Goal: Task Accomplishment & Management: Manage account settings

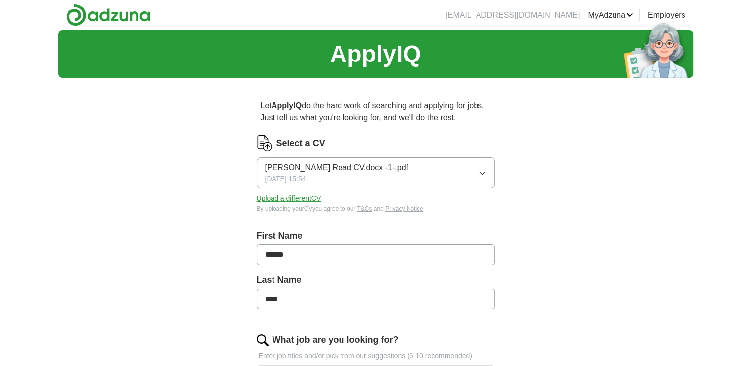
click at [466, 167] on button "Dudley Read CV.docx -1-.pdf 13/10/2025, 15:54" at bounding box center [375, 172] width 238 height 31
click at [280, 201] on button "Upload a different CV" at bounding box center [288, 198] width 64 height 10
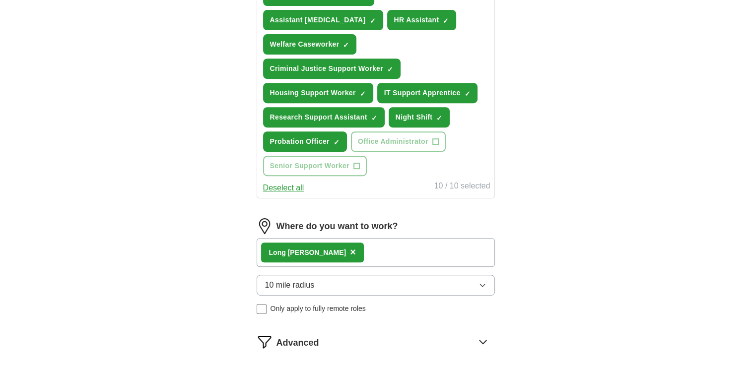
scroll to position [569, 0]
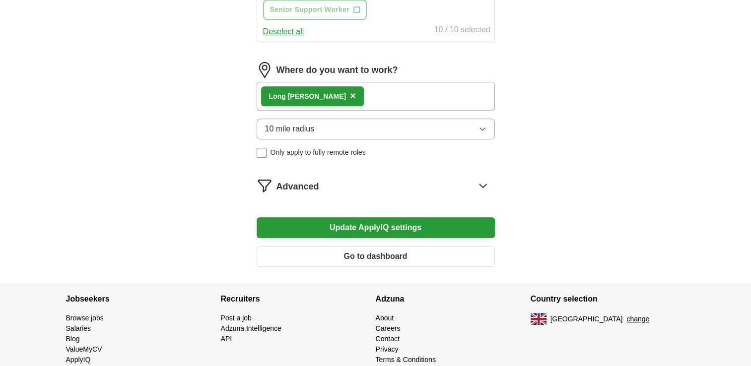
click at [353, 217] on button "Update ApplyIQ settings" at bounding box center [375, 227] width 238 height 21
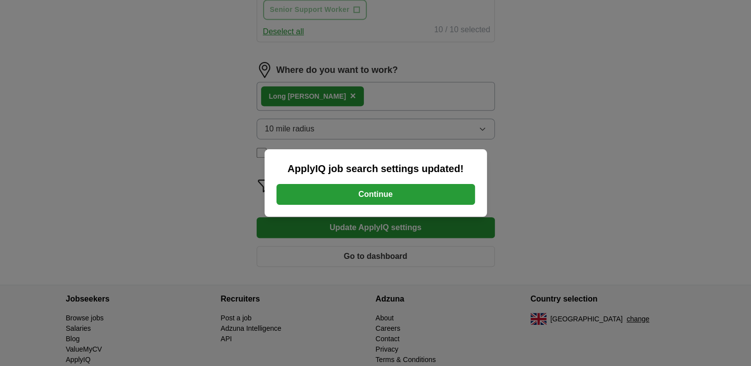
drag, startPoint x: 447, startPoint y: 191, endPoint x: 473, endPoint y: 167, distance: 35.4
click at [447, 191] on button "Continue" at bounding box center [375, 194] width 198 height 21
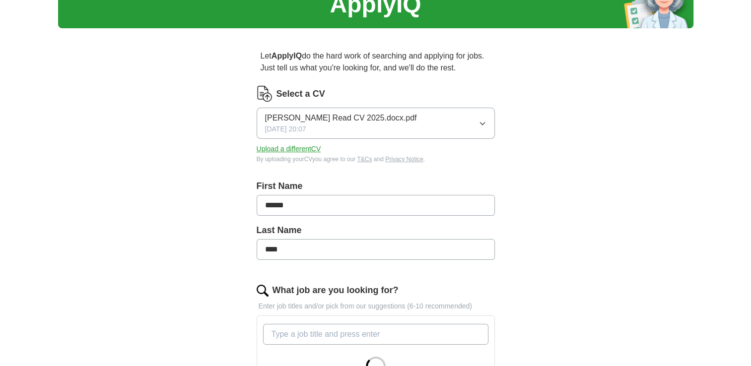
click at [300, 143] on div "Select a [PERSON_NAME] Read CV 2025.docx.pdf [DATE] 20:07 Upload a different CV…" at bounding box center [375, 125] width 238 height 78
click at [295, 149] on button "Upload a different CV" at bounding box center [288, 149] width 64 height 10
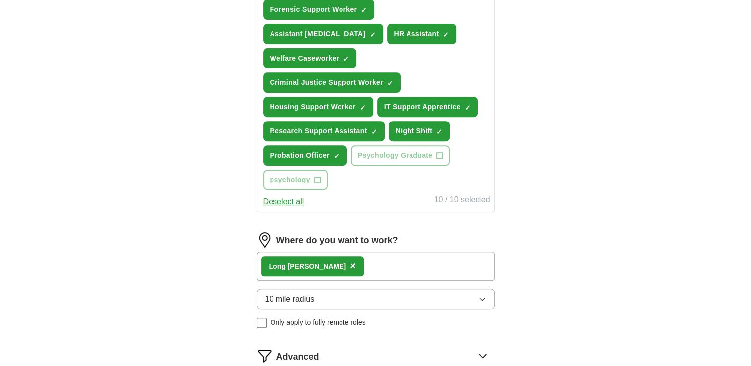
scroll to position [546, 0]
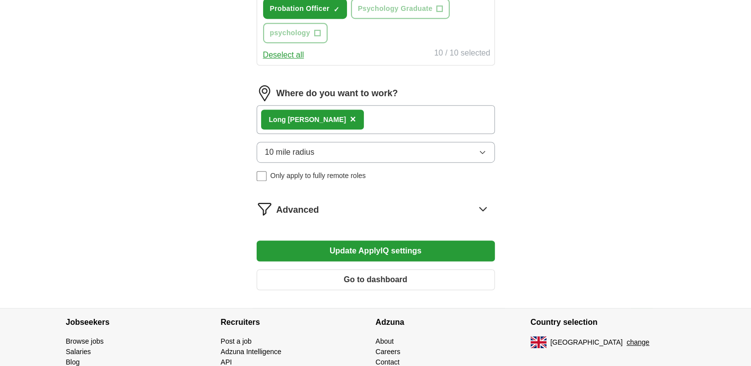
click at [404, 241] on button "Update ApplyIQ settings" at bounding box center [375, 251] width 238 height 21
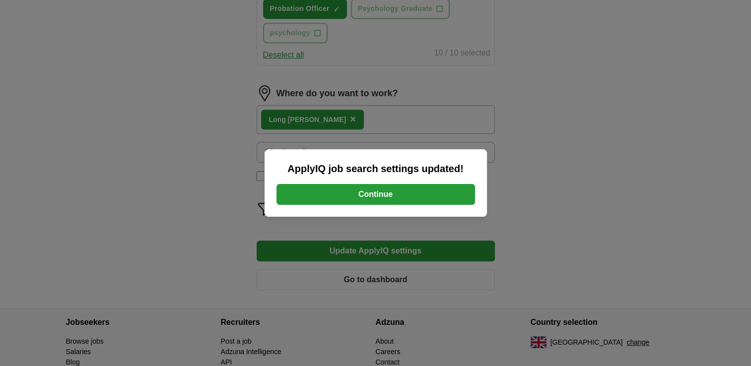
click at [447, 196] on button "Continue" at bounding box center [375, 194] width 198 height 21
